Goal: Go to known website: Access a specific website the user already knows

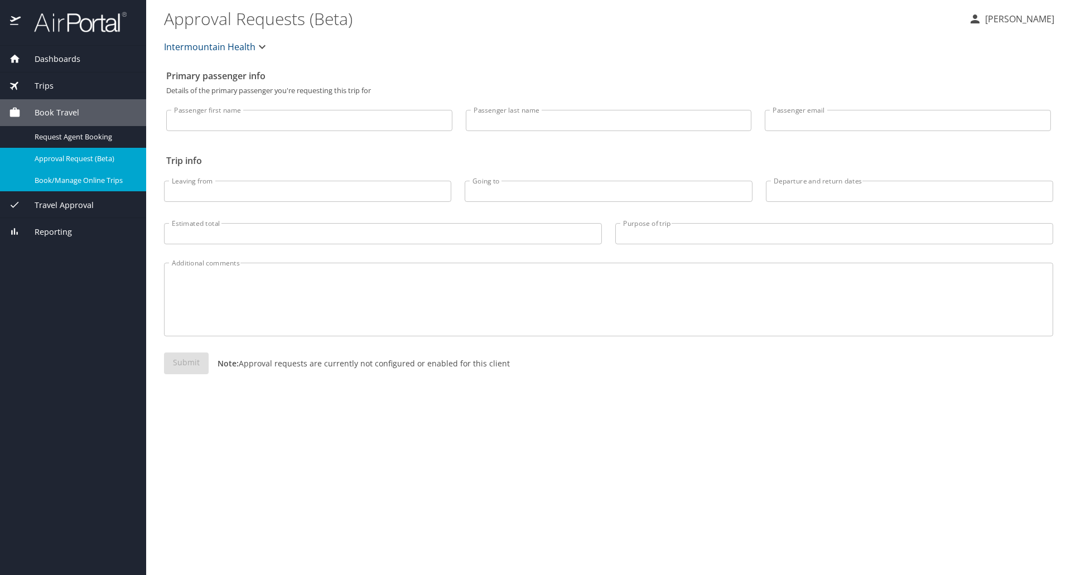
click at [74, 183] on span "Book/Manage Online Trips" at bounding box center [84, 180] width 98 height 11
